Goal: Task Accomplishment & Management: Complete application form

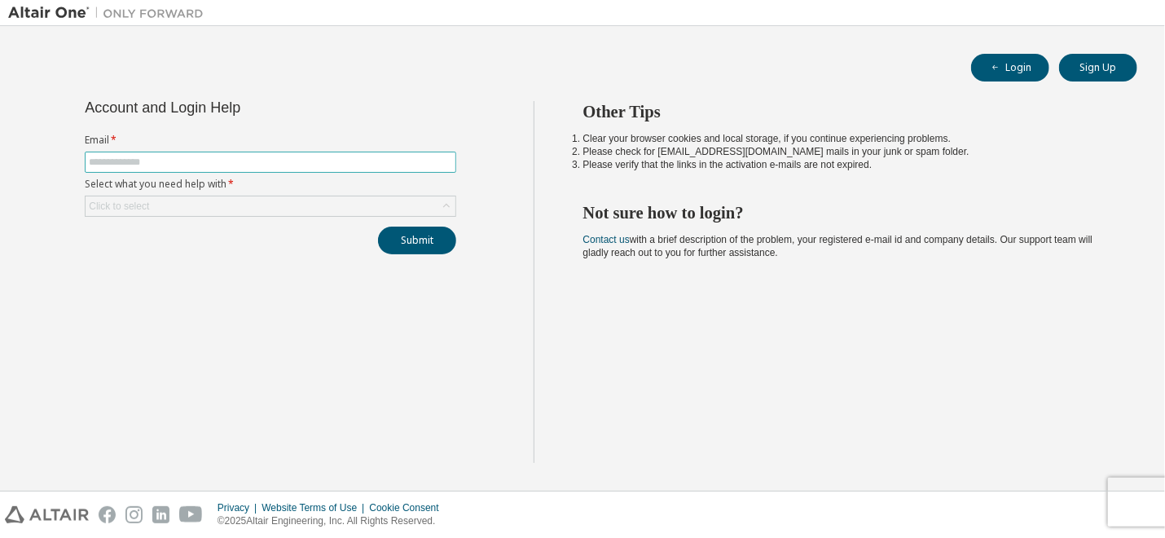
click at [225, 163] on input "text" at bounding box center [270, 162] width 363 height 13
type input "**********"
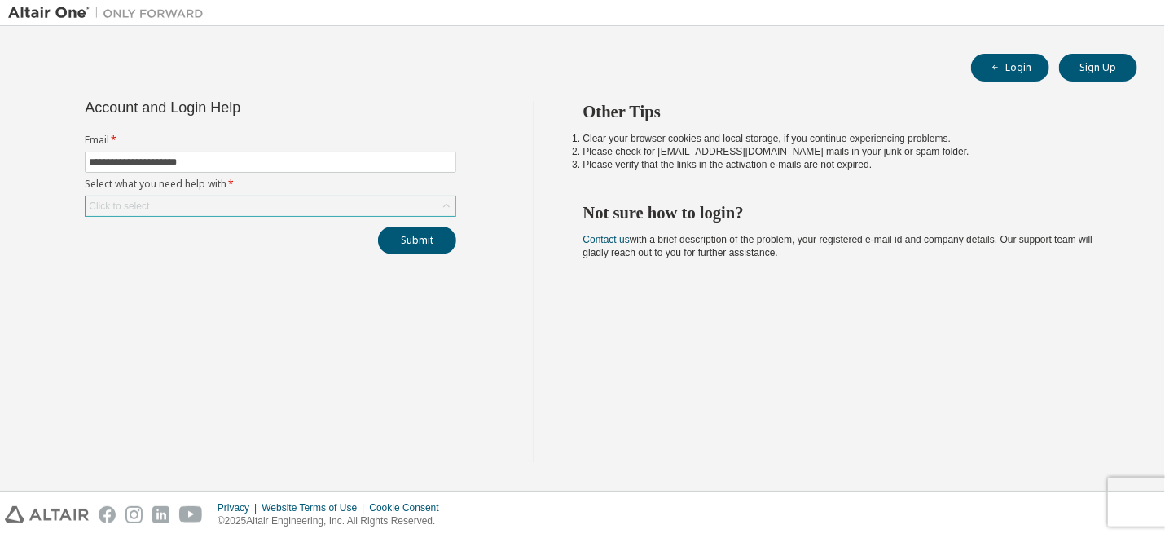
click at [446, 206] on icon at bounding box center [446, 206] width 16 height 16
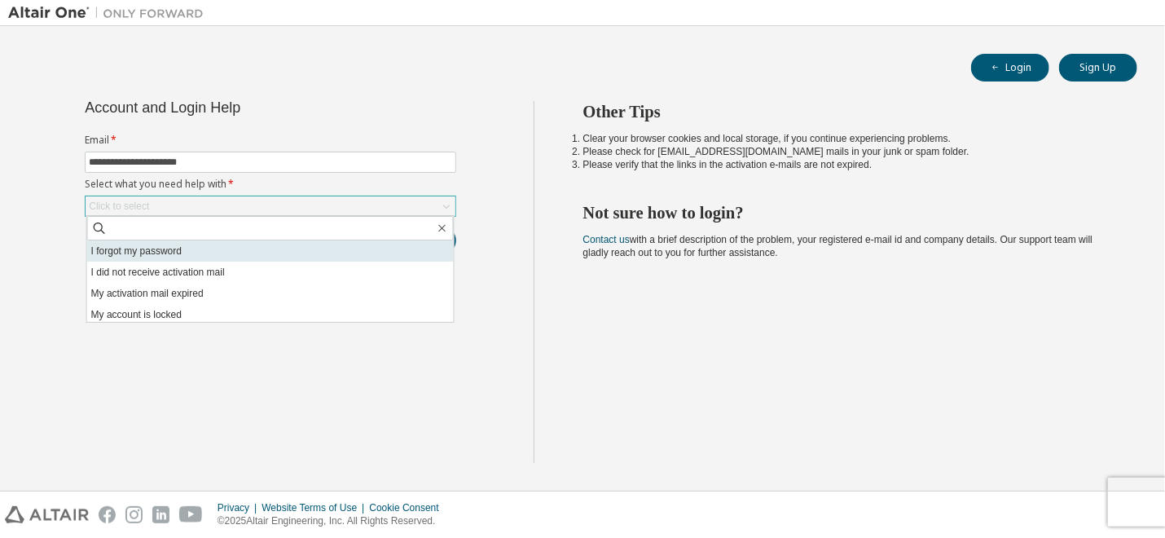
click at [244, 257] on li "I forgot my password" at bounding box center [270, 250] width 367 height 21
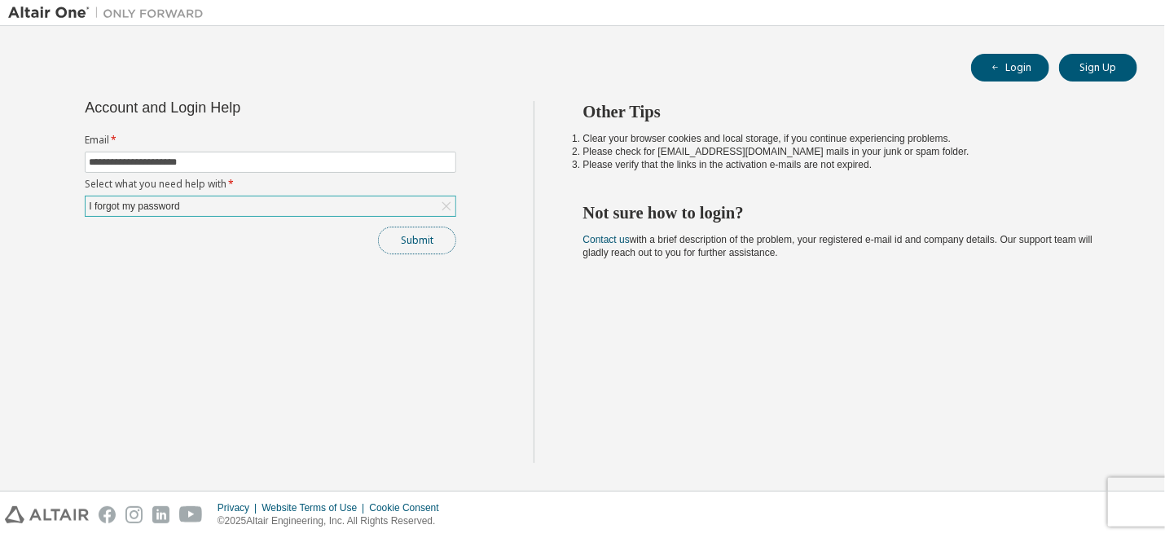
click at [422, 240] on button "Submit" at bounding box center [417, 240] width 78 height 28
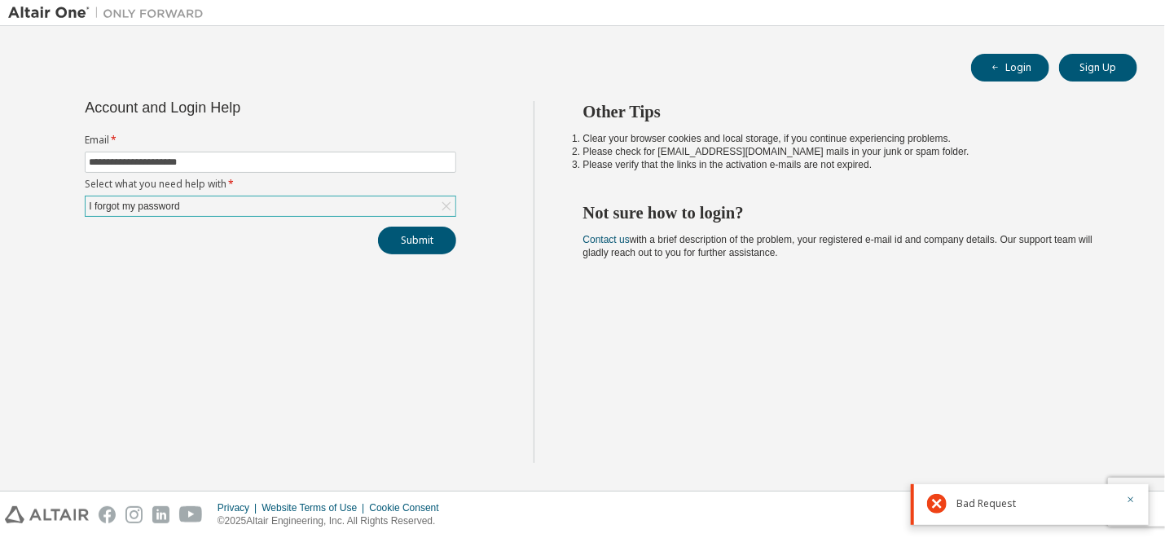
click at [1003, 504] on span "Bad Request" at bounding box center [985, 503] width 59 height 13
click at [1130, 499] on icon "button" at bounding box center [1131, 499] width 10 height 10
click at [1139, 491] on div "Privacy Website Terms of Use Cookie Consent © 2025 Altair Engineering, Inc. All…" at bounding box center [582, 514] width 1165 height 46
click at [1144, 499] on div "Privacy Website Terms of Use Cookie Consent © 2025 Altair Engineering, Inc. All…" at bounding box center [582, 514] width 1165 height 46
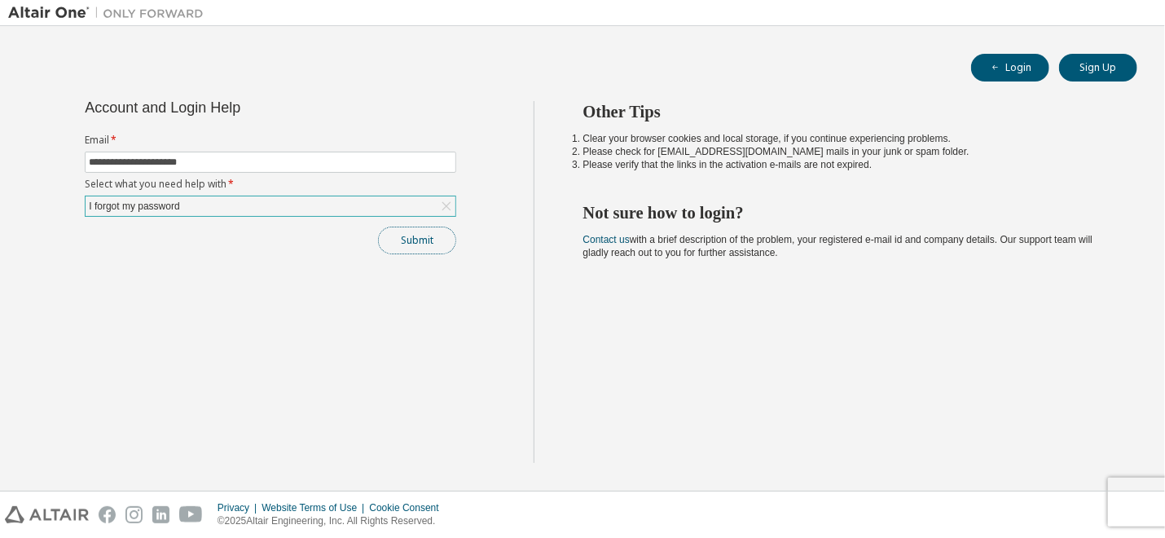
click at [424, 239] on button "Submit" at bounding box center [417, 240] width 78 height 28
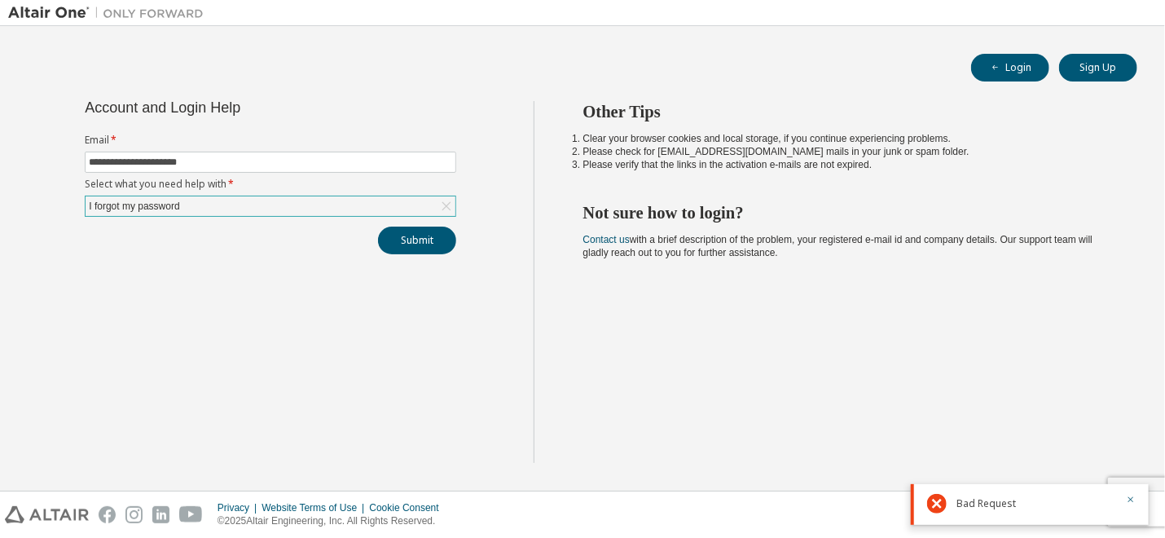
click at [992, 506] on span "Bad Request" at bounding box center [985, 503] width 59 height 13
click at [935, 504] on icon at bounding box center [937, 504] width 20 height 20
click at [796, 378] on div "Other Tips Clear your browser cookies and local storage, if you continue experi…" at bounding box center [846, 282] width 624 height 362
click at [948, 499] on div at bounding box center [941, 504] width 29 height 20
click at [928, 506] on icon at bounding box center [937, 504] width 20 height 20
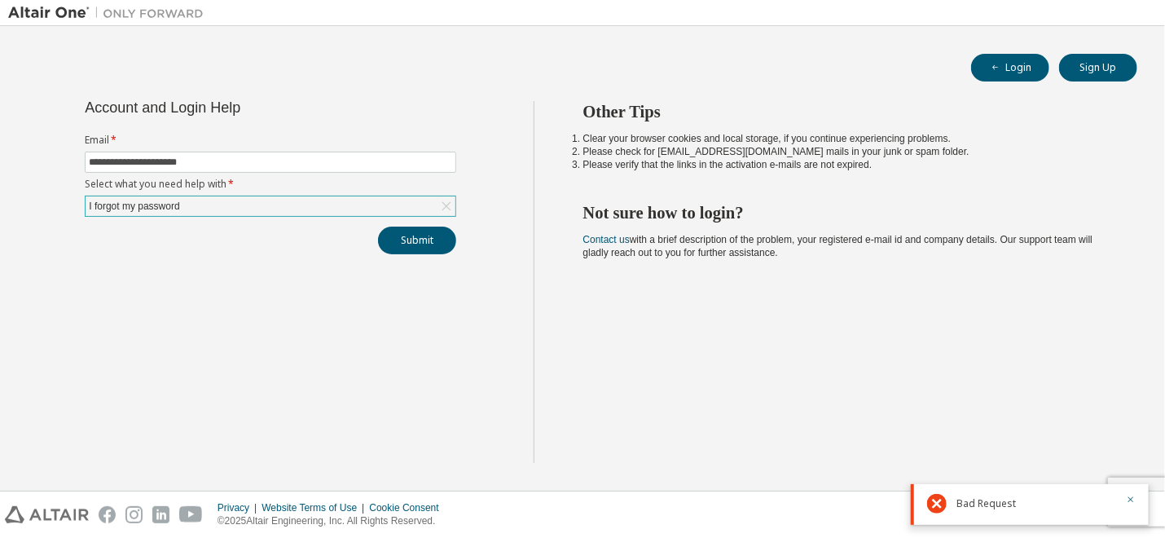
drag, startPoint x: 1133, startPoint y: 500, endPoint x: 1123, endPoint y: 499, distance: 9.8
click at [1131, 500] on icon "button" at bounding box center [1131, 499] width 10 height 10
click at [1043, 462] on div "Other Tips Clear your browser cookies and local storage, if you continue experi…" at bounding box center [846, 282] width 624 height 362
click at [1124, 498] on div "Privacy Website Terms of Use Cookie Consent © 2025 Altair Engineering, Inc. All…" at bounding box center [582, 514] width 1165 height 46
click at [1021, 346] on div "Other Tips Clear your browser cookies and local storage, if you continue experi…" at bounding box center [846, 282] width 624 height 362
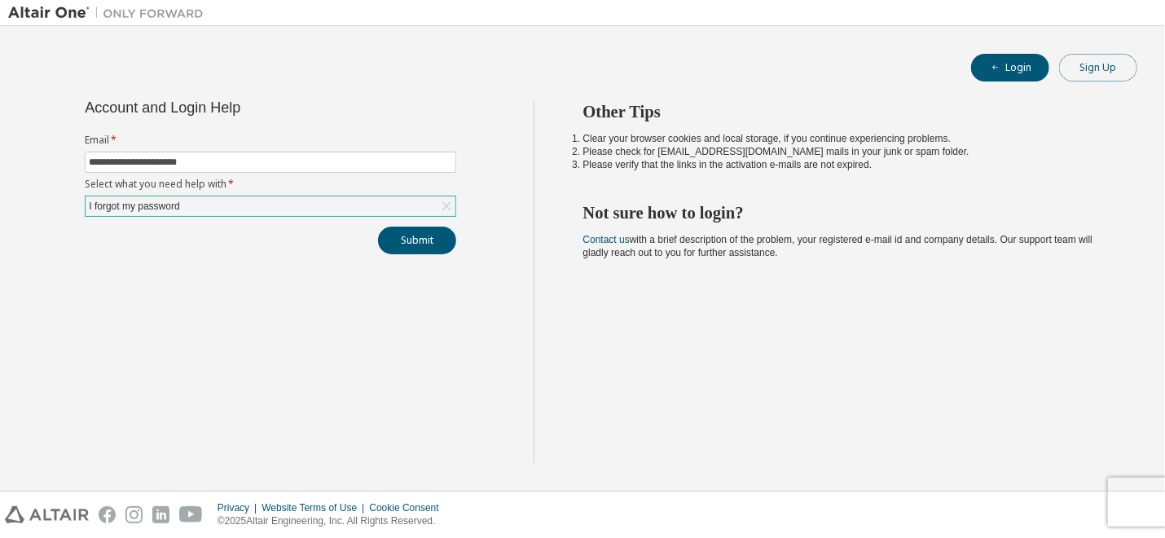
click at [1096, 74] on button "Sign Up" at bounding box center [1098, 68] width 78 height 28
